Goal: Task Accomplishment & Management: Manage account settings

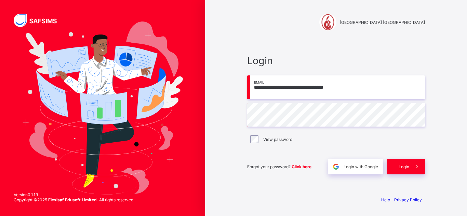
click at [406, 166] on span "Login" at bounding box center [404, 166] width 11 height 5
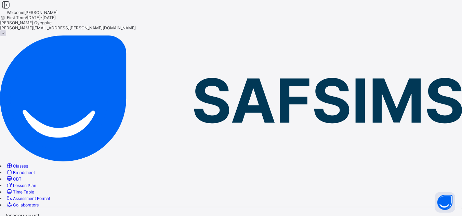
click at [22, 177] on span "CBT" at bounding box center [17, 179] width 9 height 5
click at [28, 164] on span "Classes" at bounding box center [20, 166] width 15 height 5
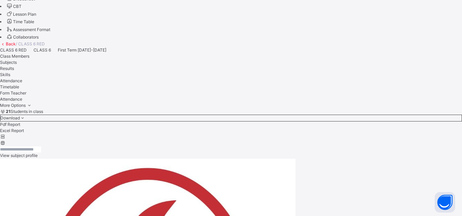
scroll to position [169, 0]
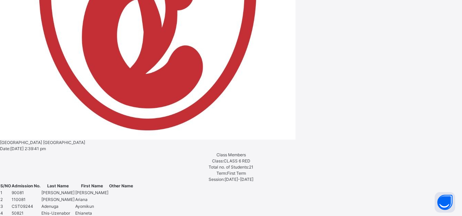
scroll to position [509, 0]
